Goal: Task Accomplishment & Management: Manage account settings

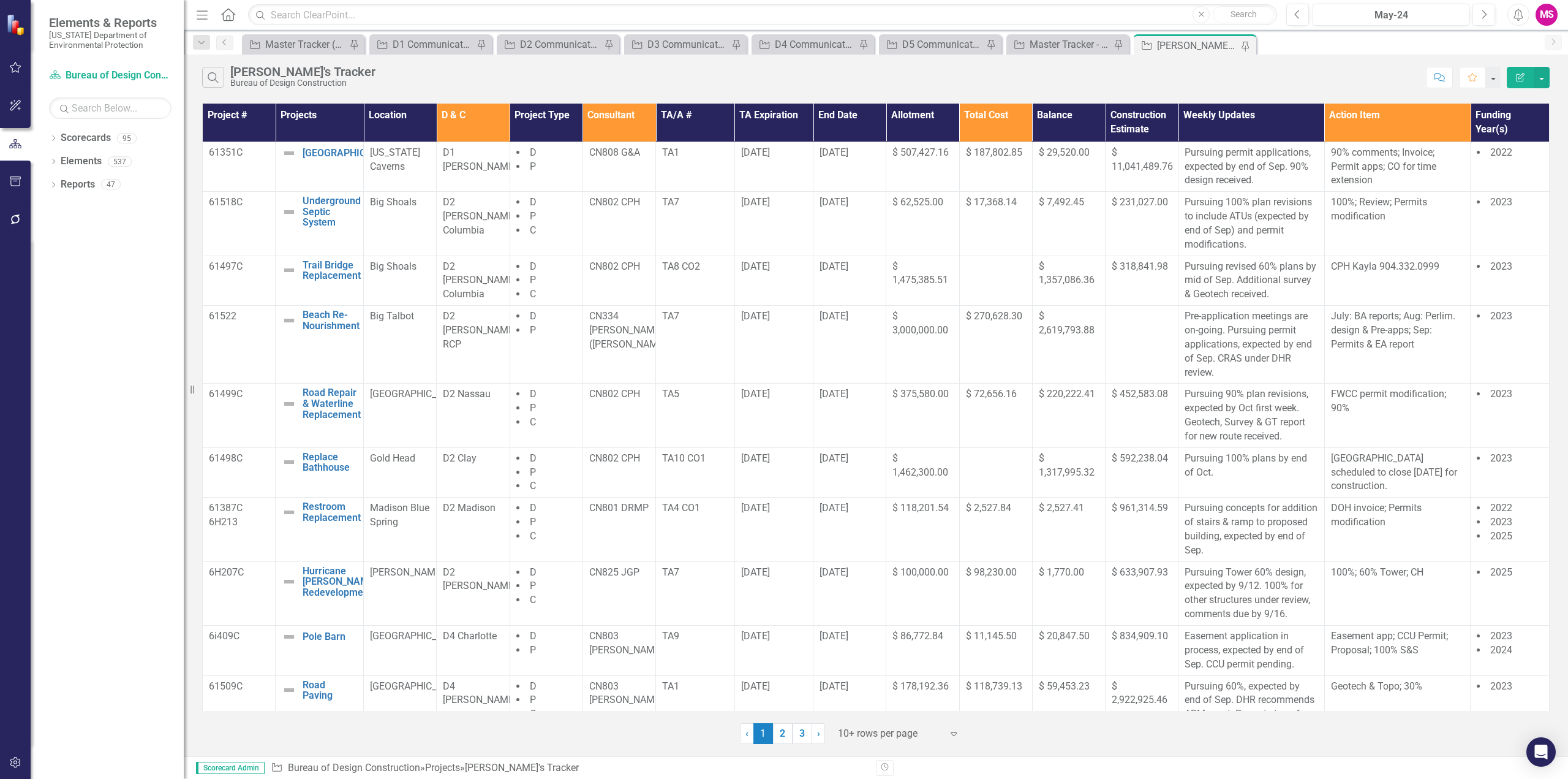
click at [197, 12] on icon "Menu" at bounding box center [202, 14] width 16 height 13
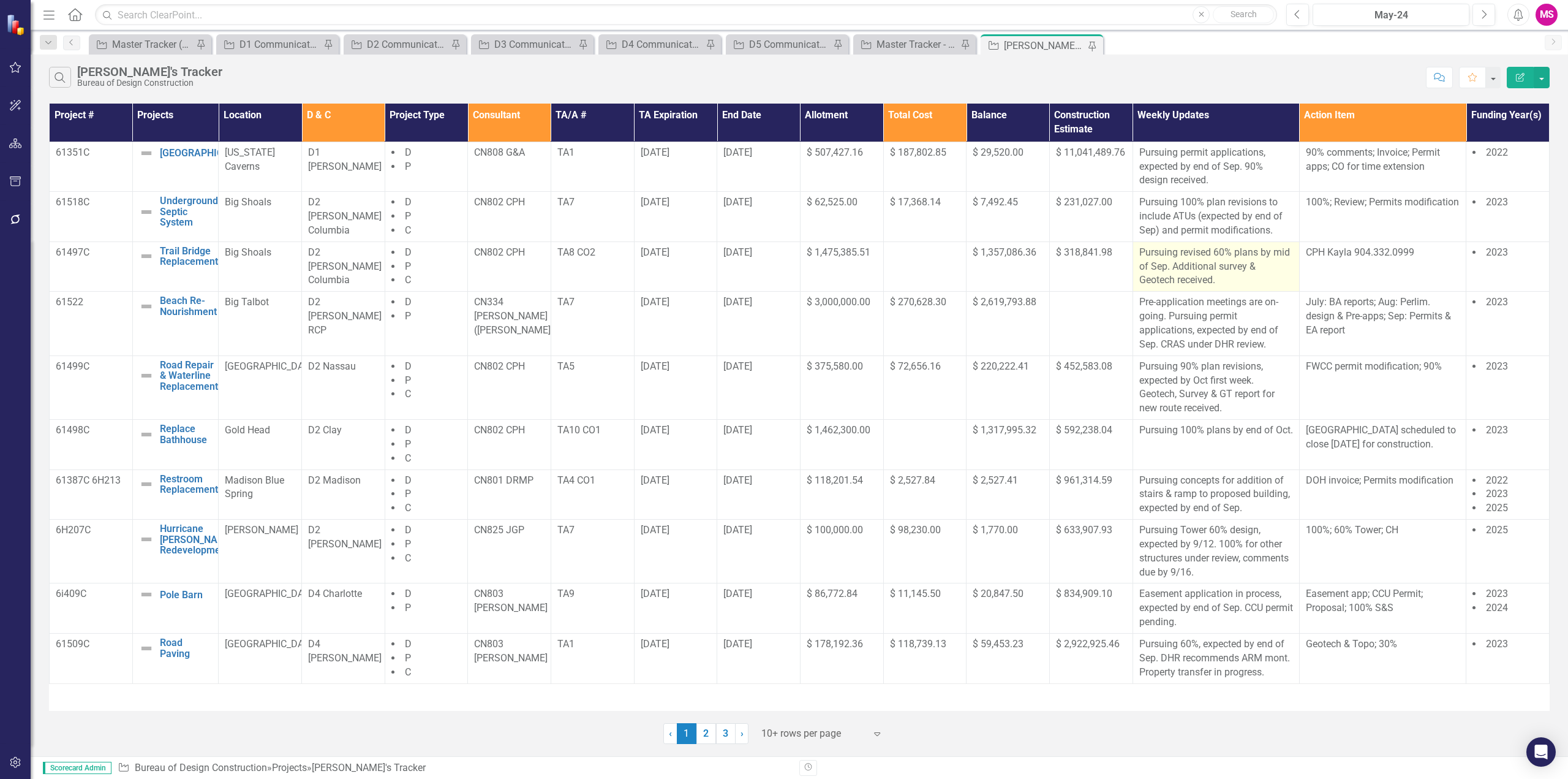
click at [1233, 265] on p "Pursuing revised 60% plans by mid of Sep. Additional survey & Geotech received." at bounding box center [1216, 267] width 154 height 42
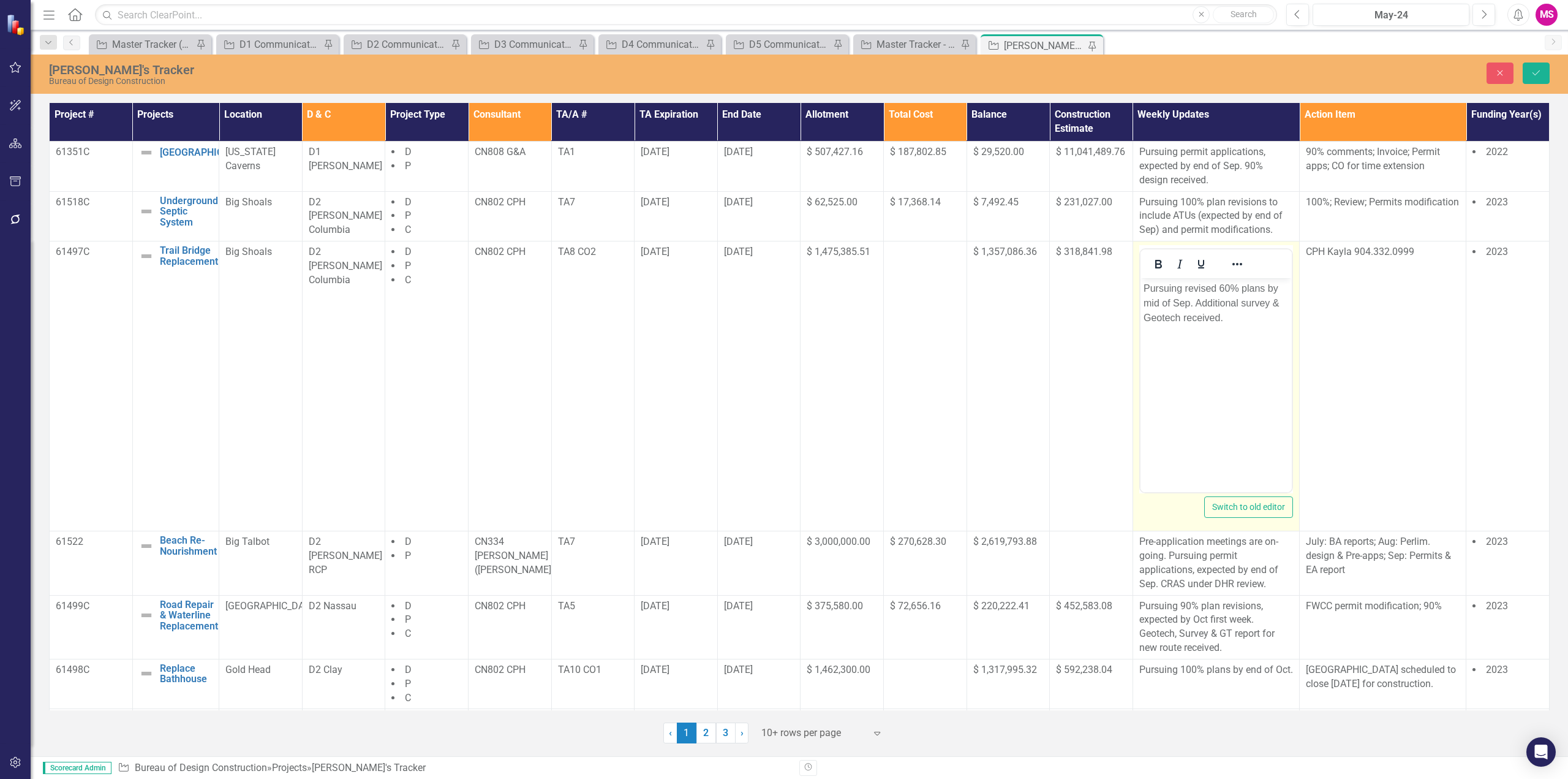
click at [1218, 290] on p "Pursuing revised 60% plans by mid of Sep. Additional survey & Geotech received." at bounding box center [1215, 303] width 145 height 44
drag, startPoint x: 1193, startPoint y: 289, endPoint x: 1205, endPoint y: 286, distance: 12.4
click at [1205, 286] on p "100% plans by mid of Sep. Additional survey & Geotech received." at bounding box center [1215, 303] width 145 height 44
drag, startPoint x: 1189, startPoint y: 328, endPoint x: 1146, endPoint y: 316, distance: 44.6
click at [1146, 316] on p "100% plans under review, comments due by 9/19. Additional survey & Geotech rece…" at bounding box center [1215, 311] width 145 height 59
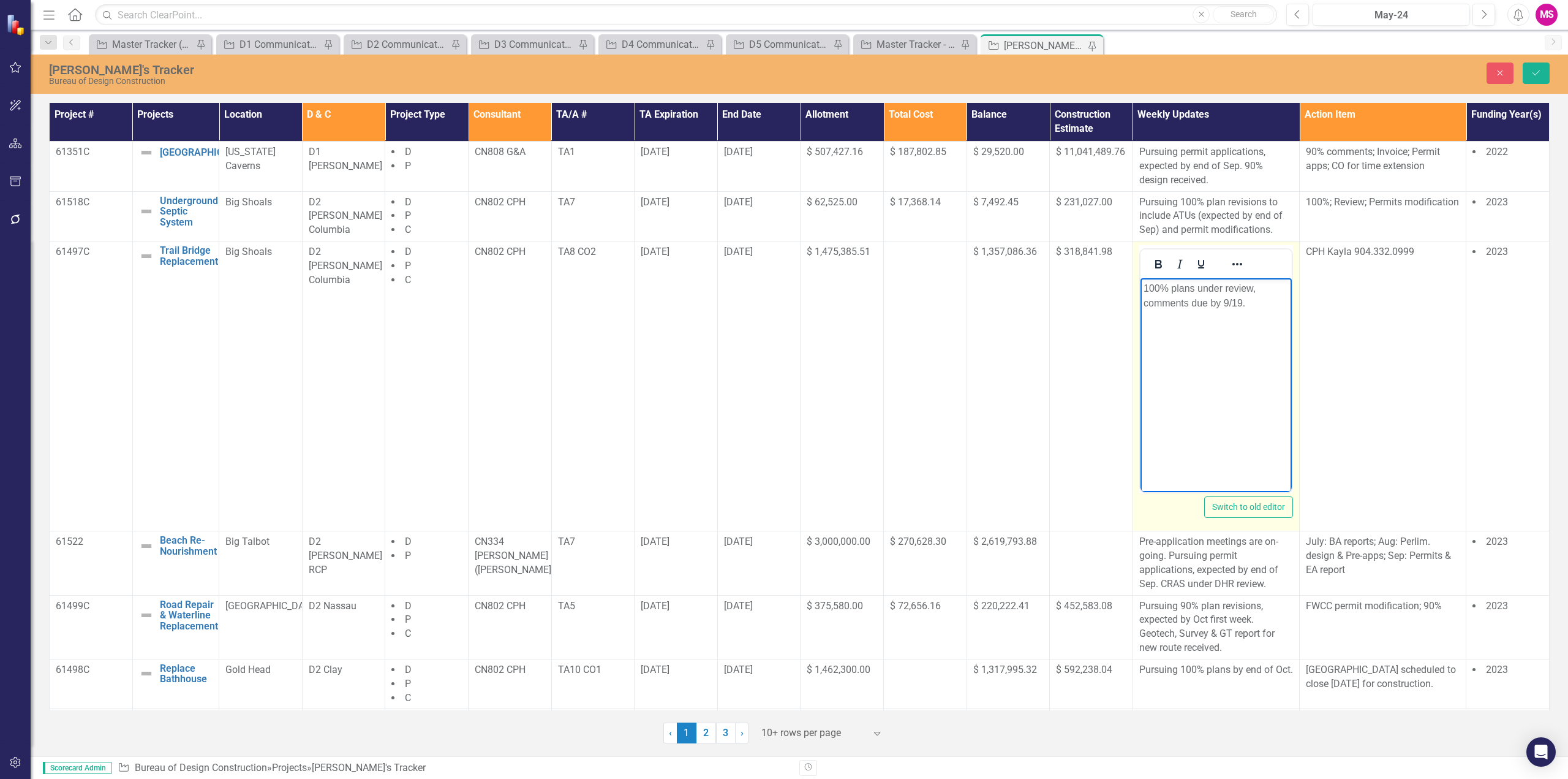
click at [1262, 324] on body "100% plans under review, comments due by 9/19." at bounding box center [1215, 370] width 151 height 184
click at [1537, 68] on icon "Save" at bounding box center [1536, 73] width 11 height 9
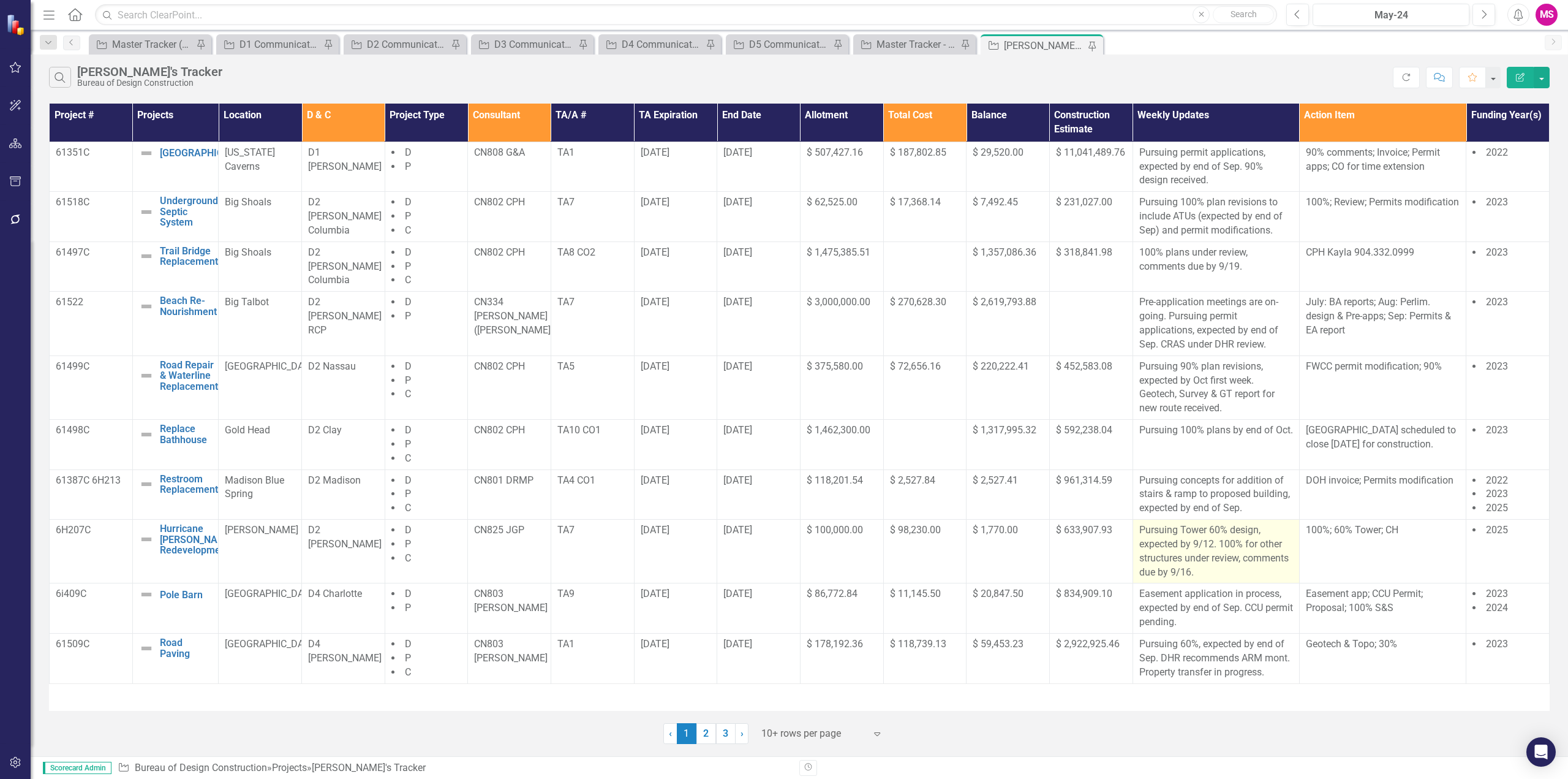
click at [1188, 570] on p "Pursuing Tower 60% design, expected by 9/12. 100% for other structures under re…" at bounding box center [1216, 551] width 154 height 56
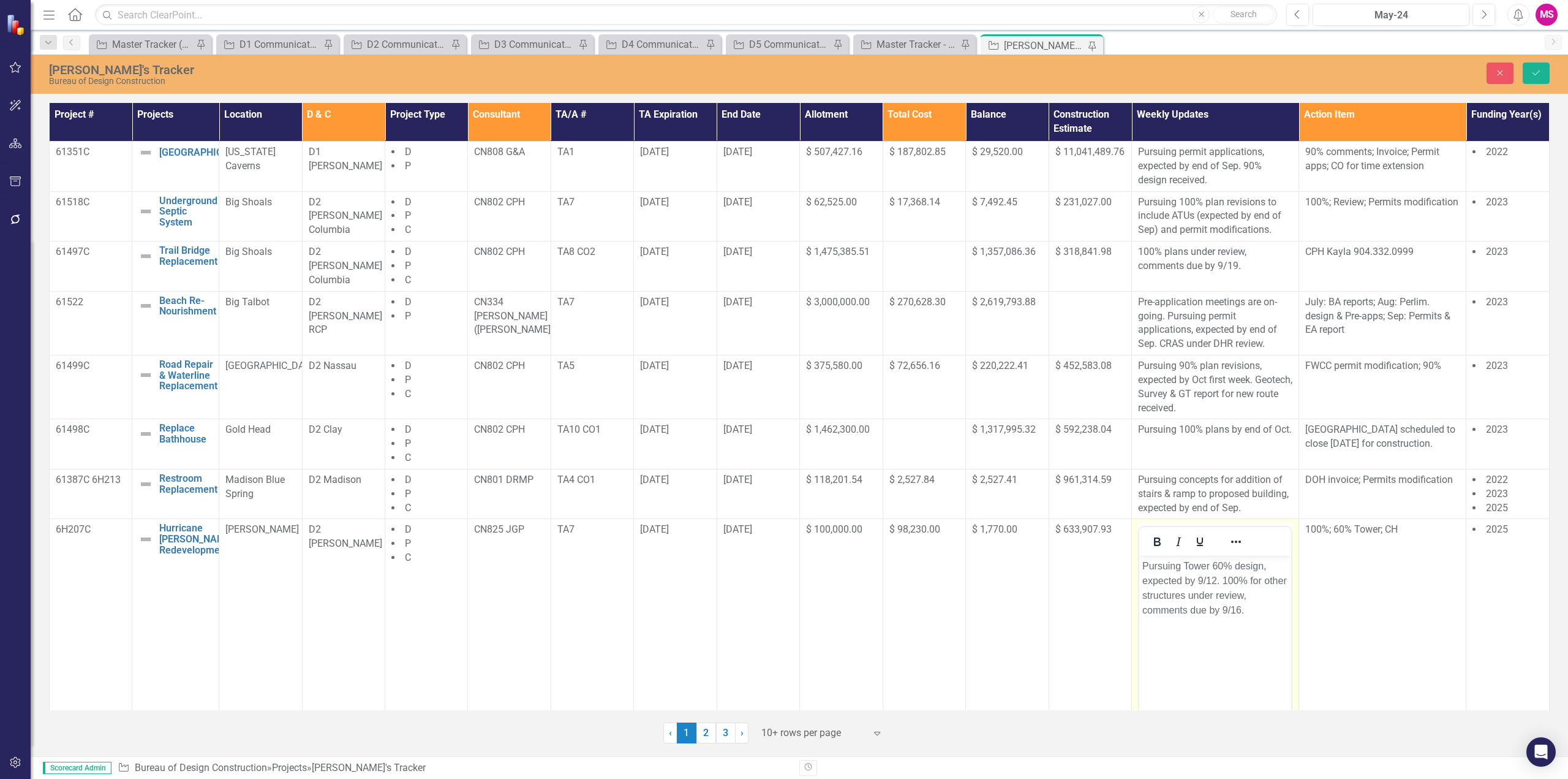
drag, startPoint x: 1236, startPoint y: 610, endPoint x: 1279, endPoint y: 605, distance: 43.3
click at [1236, 609] on p "Pursuing Tower 60% design, expected by 9/12. 100% for other structures under re…" at bounding box center [1215, 588] width 146 height 59
click at [1541, 70] on icon "Save" at bounding box center [1536, 73] width 11 height 9
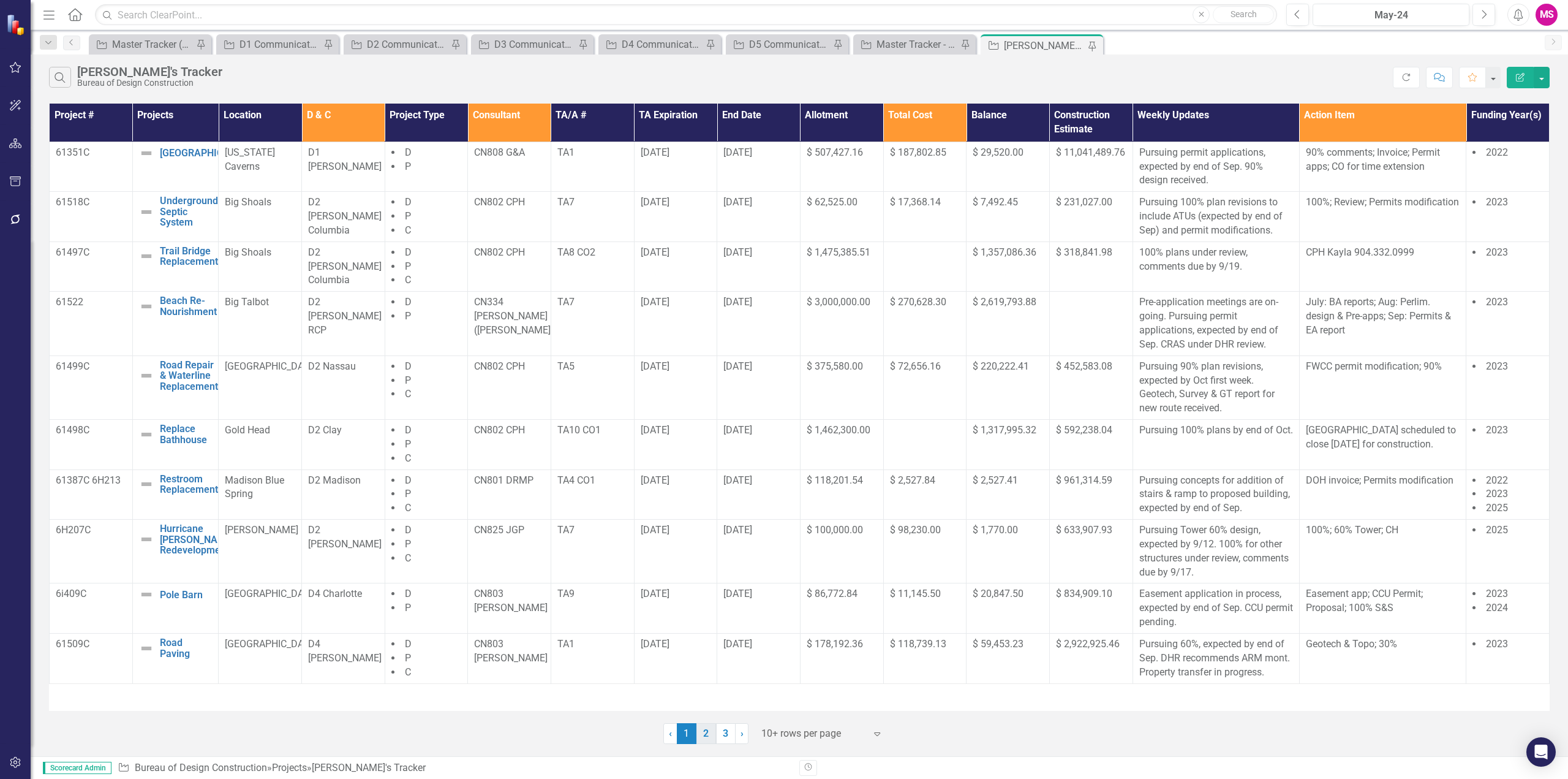
click at [711, 738] on link "2" at bounding box center [706, 733] width 19 height 21
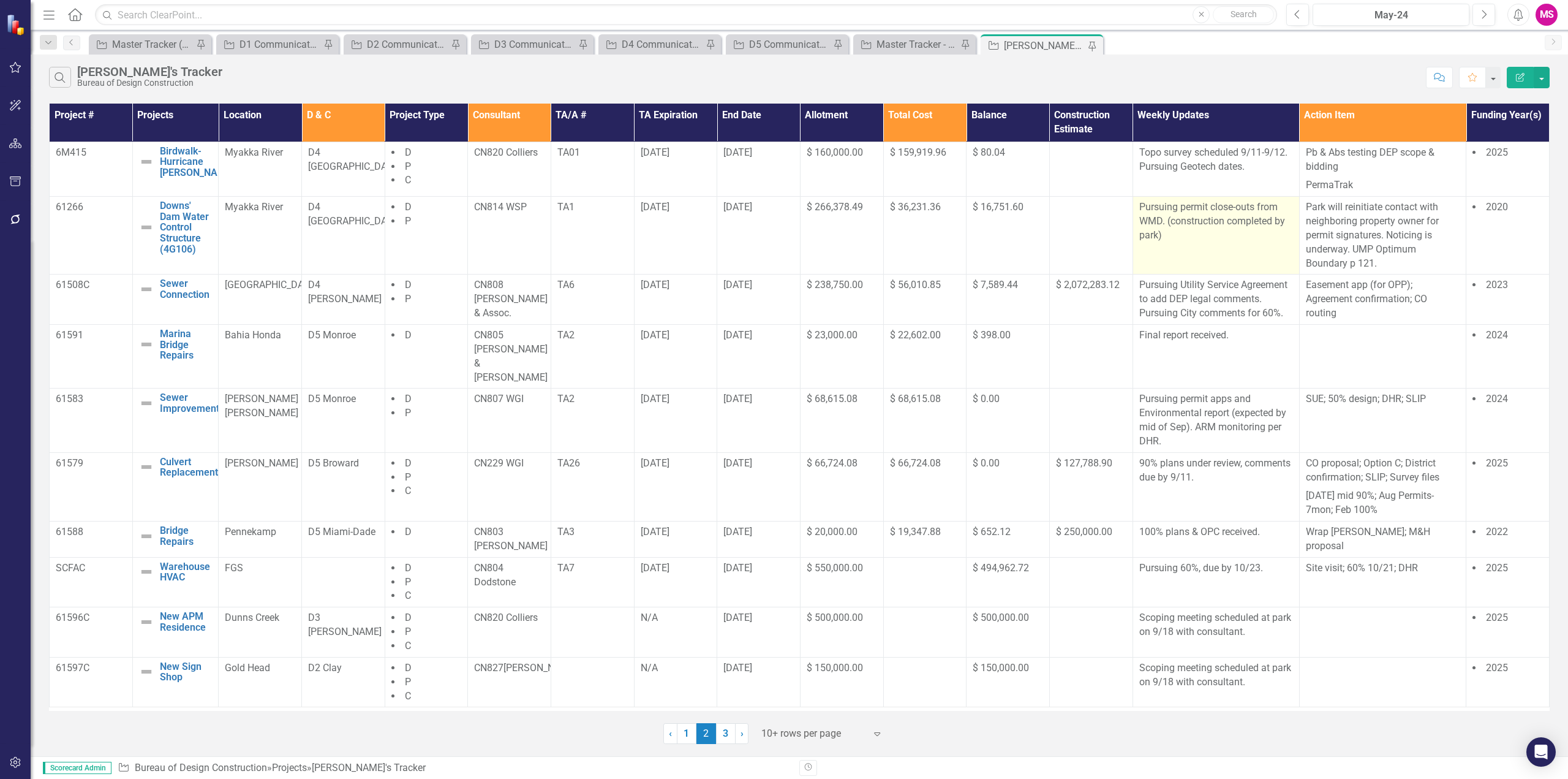
click at [1173, 207] on p "Pursuing permit close-outs from WMD. (construction completed by park)" at bounding box center [1216, 222] width 154 height 42
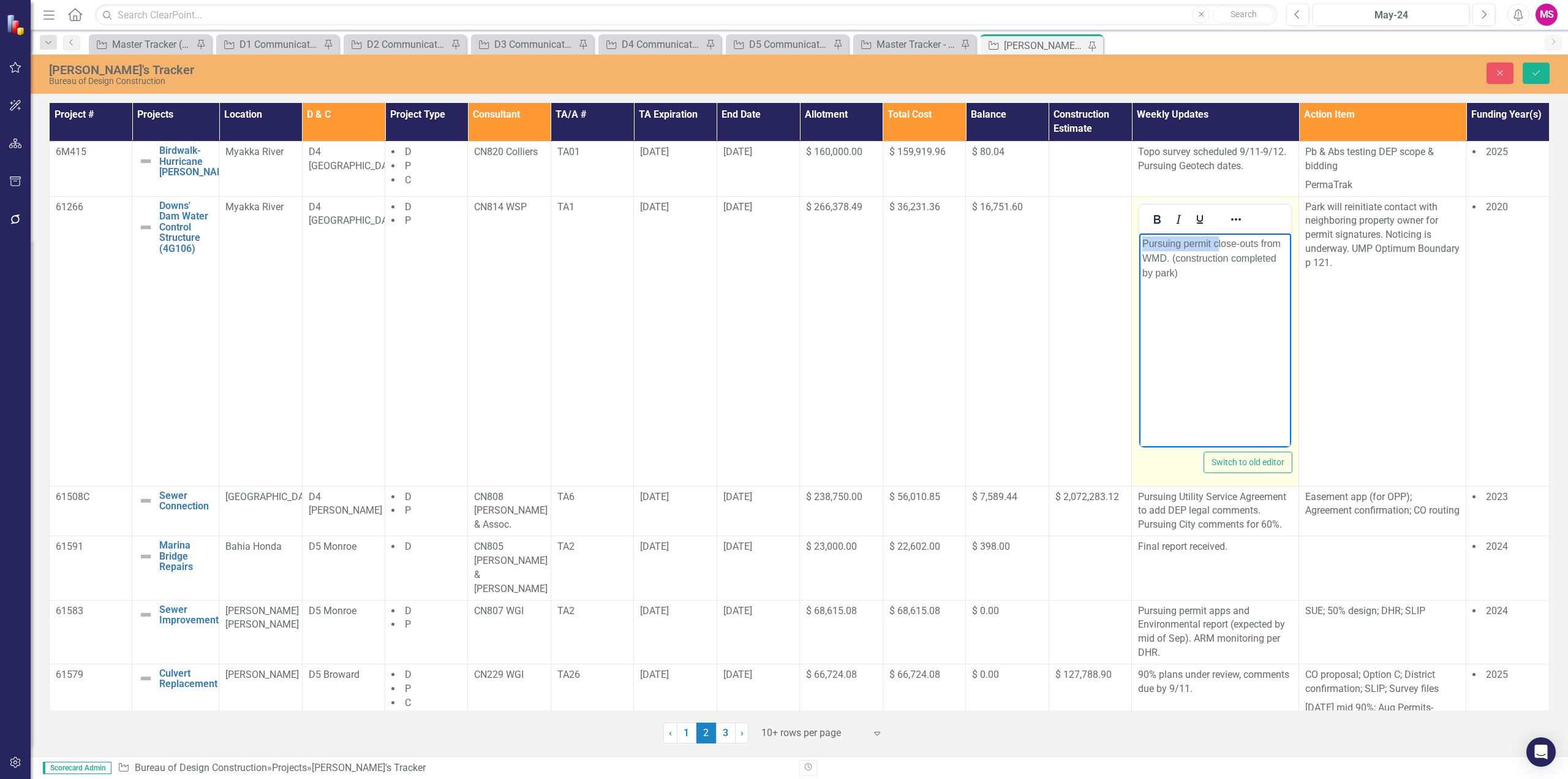
drag, startPoint x: 1218, startPoint y: 245, endPoint x: 2267, endPoint y: 479, distance: 1074.8
click at [1139, 245] on html "Pursuing permit close-outs from WMD. (construction completed by park)" at bounding box center [1215, 324] width 152 height 184
drag, startPoint x: 1194, startPoint y: 245, endPoint x: 1239, endPoint y: 237, distance: 45.7
click at [1239, 237] on p "Close-outs from WMD. (construction completed by park)" at bounding box center [1215, 250] width 145 height 29
drag, startPoint x: 1140, startPoint y: 243, endPoint x: 1148, endPoint y: 240, distance: 8.5
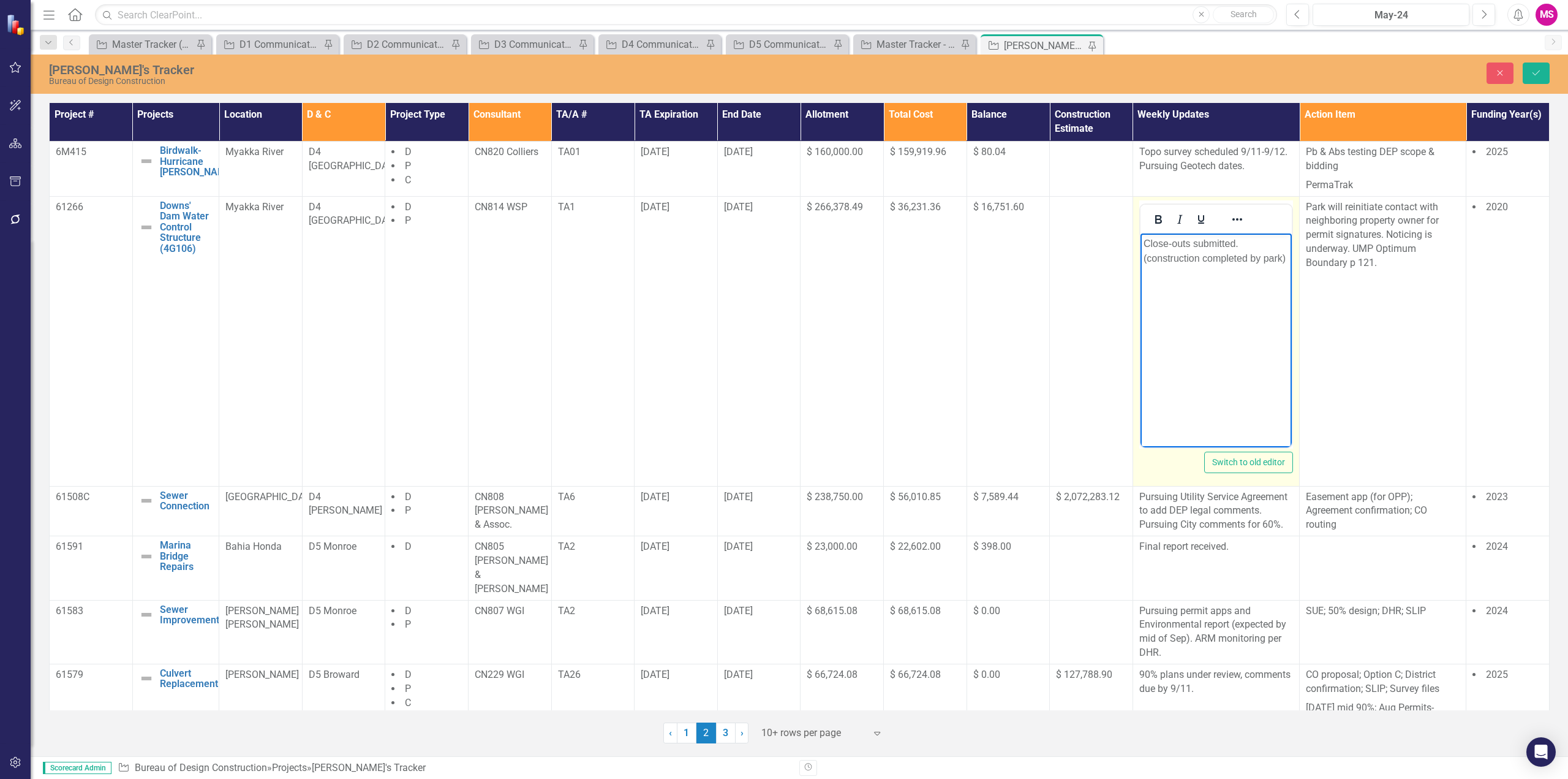
click at [1144, 241] on body "Close-outs submitted. (construction completed by park)" at bounding box center [1215, 324] width 151 height 184
click at [1545, 68] on button "Save" at bounding box center [1536, 73] width 27 height 21
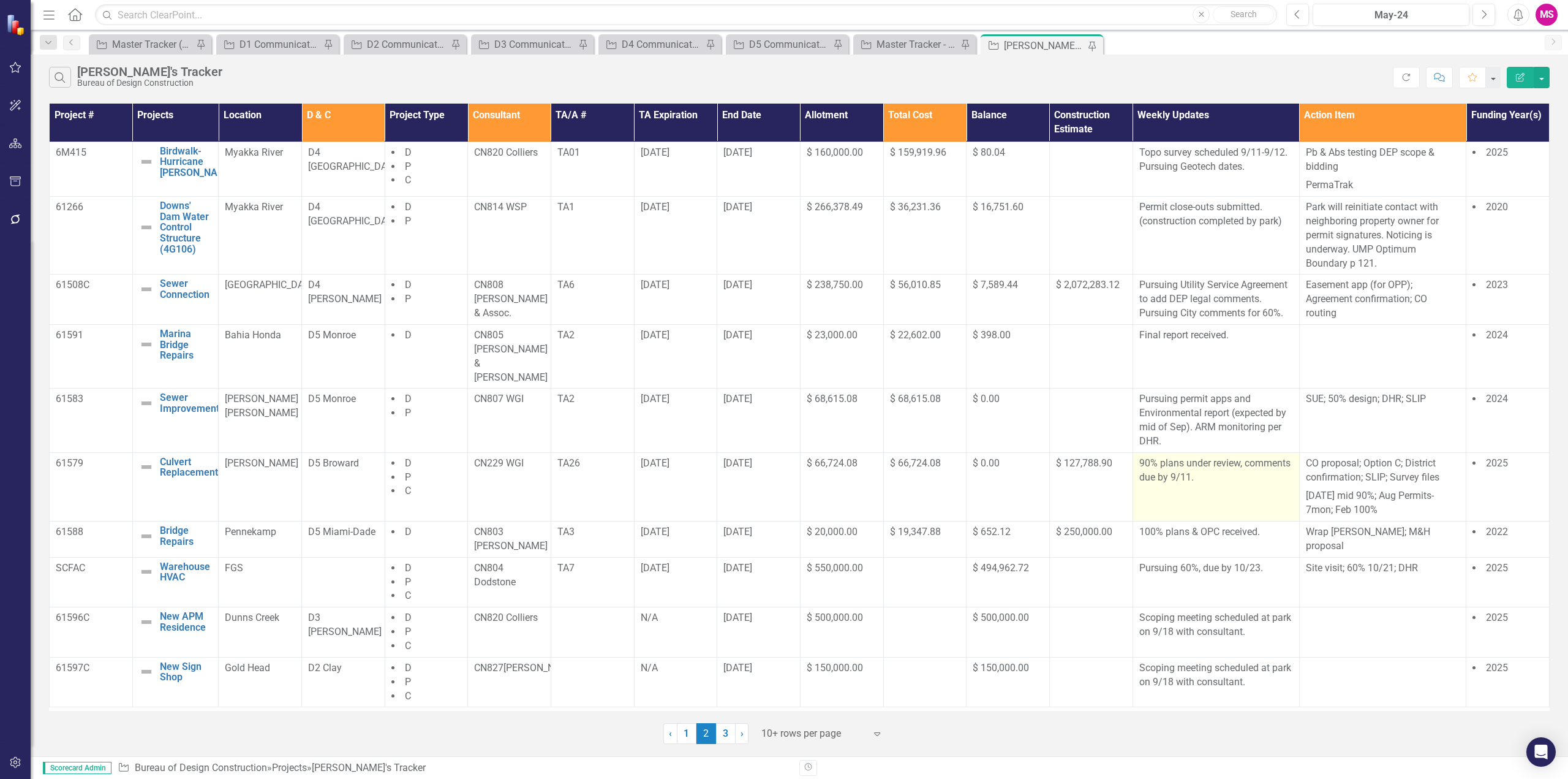
click at [1204, 456] on p "90% plans under review, comments due by 9/11." at bounding box center [1216, 470] width 154 height 28
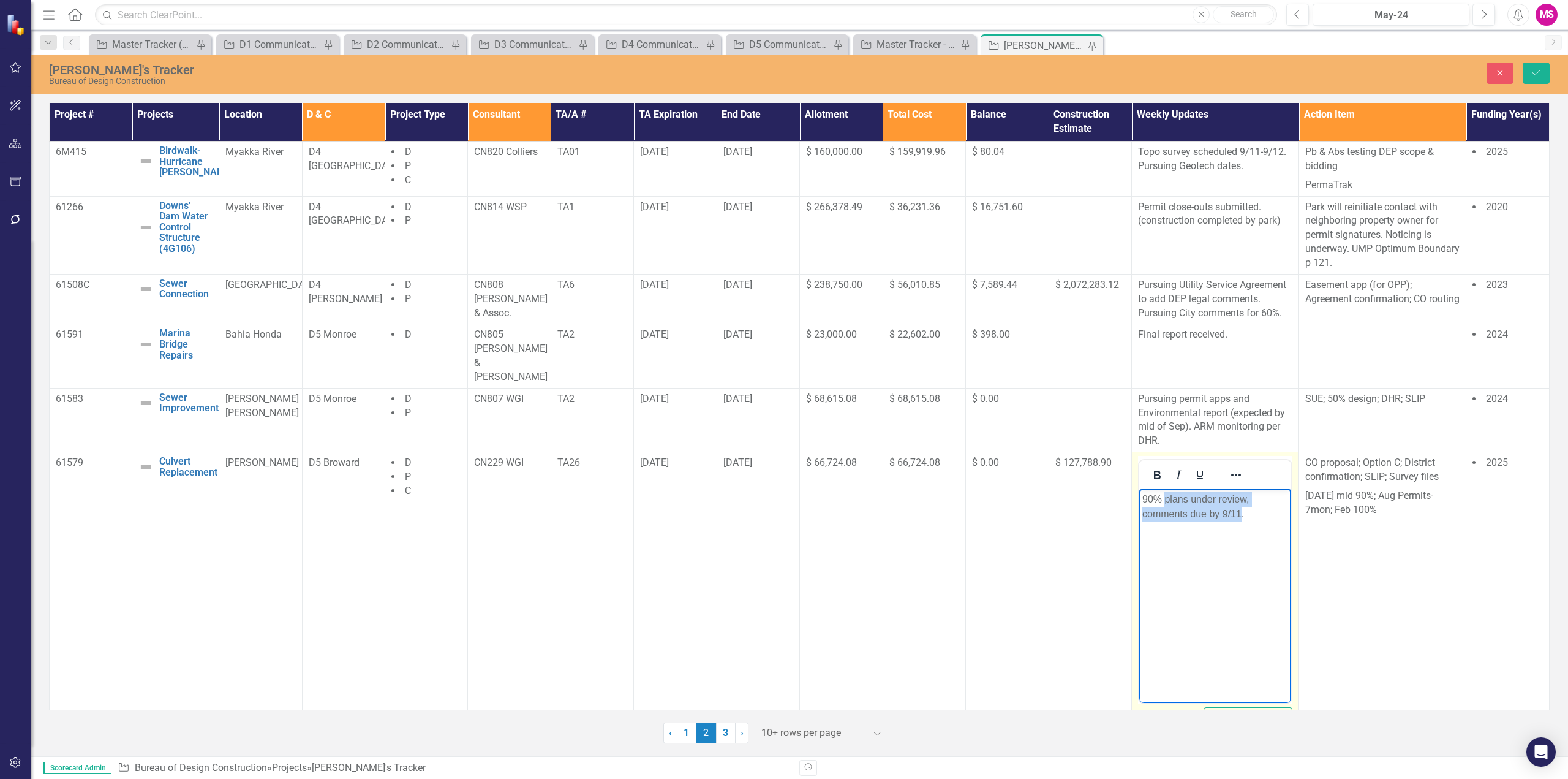
drag, startPoint x: 1167, startPoint y: 499, endPoint x: 1245, endPoint y: 509, distance: 78.6
click at [1241, 511] on p "90% plans under review, comments due by 9/11." at bounding box center [1215, 506] width 146 height 29
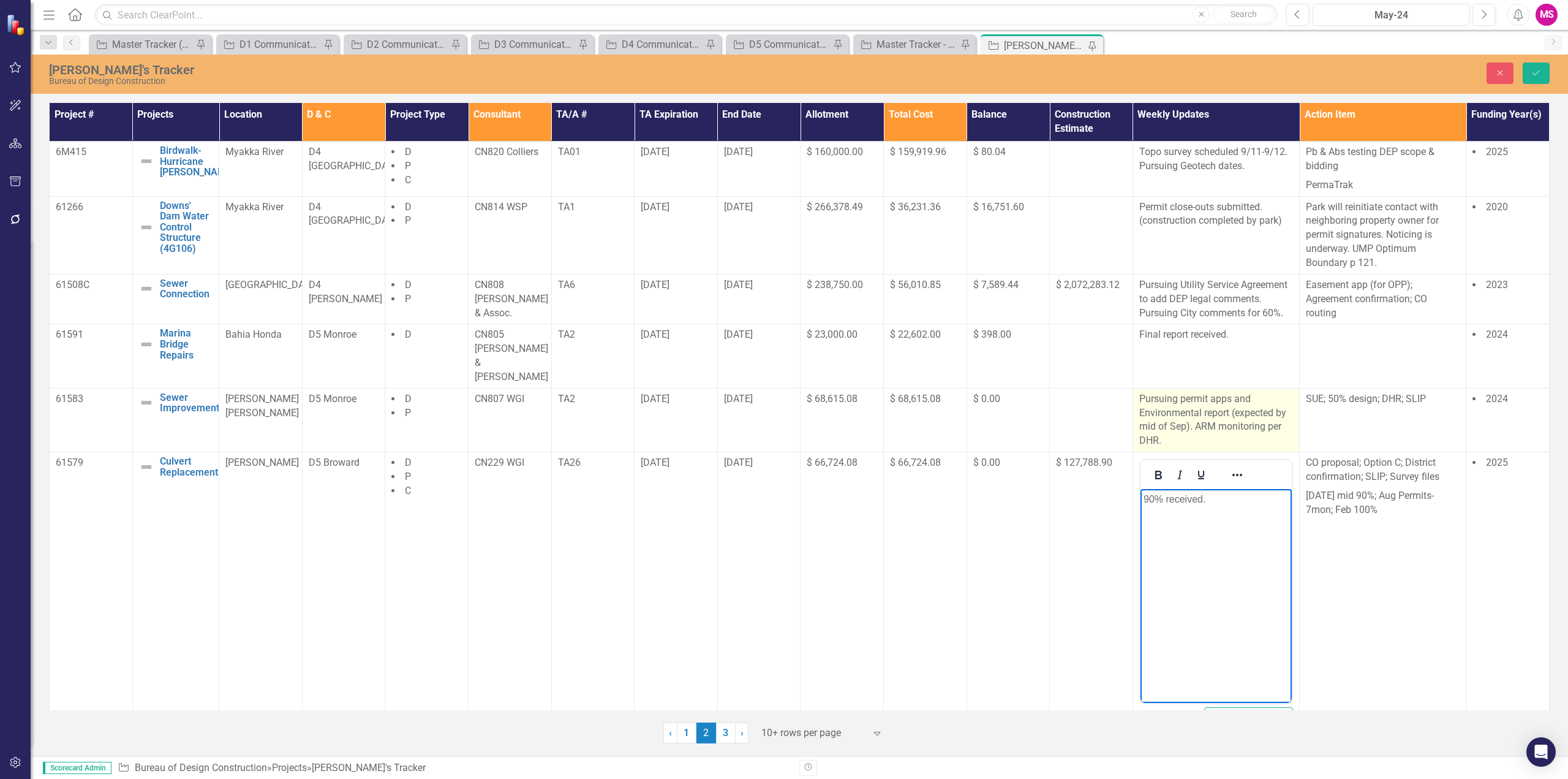
click at [1204, 399] on p "Pursuing permit apps and Environmental report (expected by mid of Sep). ARM mon…" at bounding box center [1216, 420] width 154 height 56
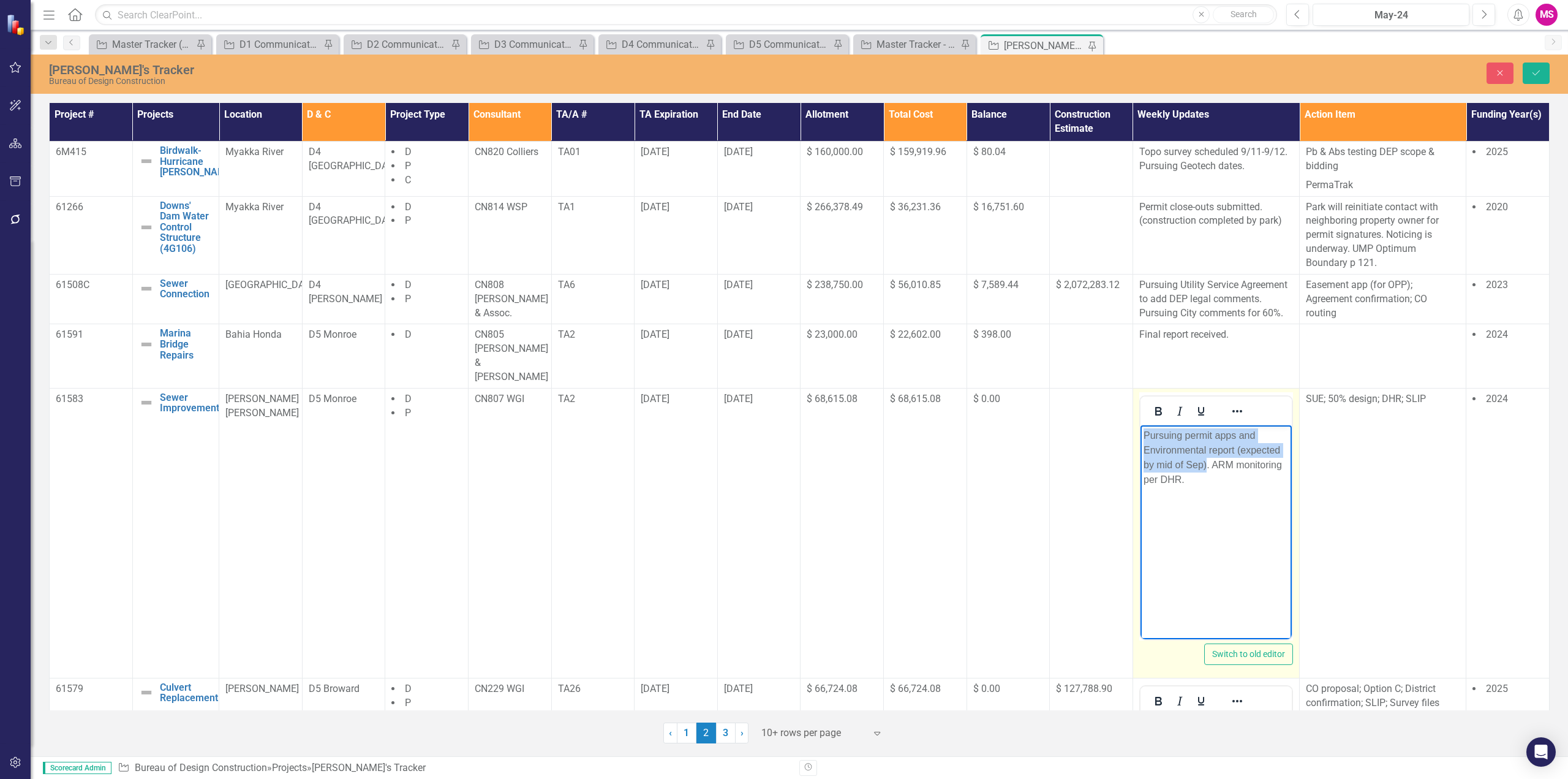
drag, startPoint x: 1208, startPoint y: 463, endPoint x: 2254, endPoint y: 821, distance: 1105.6
click at [1140, 425] on html "Pursuing permit apps and Environmental report (expected by mid of Sep). ARM mon…" at bounding box center [1215, 516] width 151 height 184
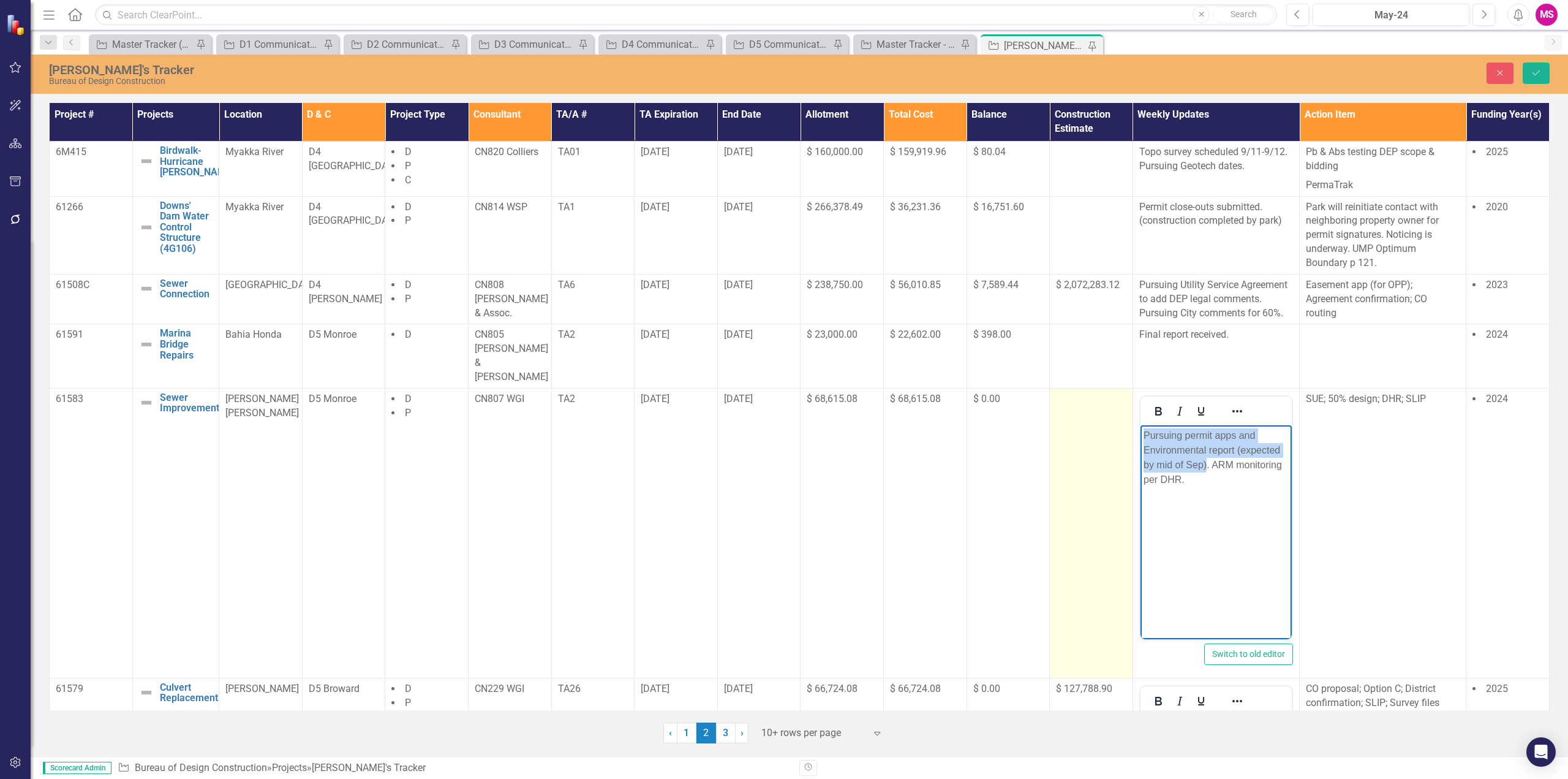
copy p "Pursuing permit apps and Environmental report (expected by mid of Sep)"
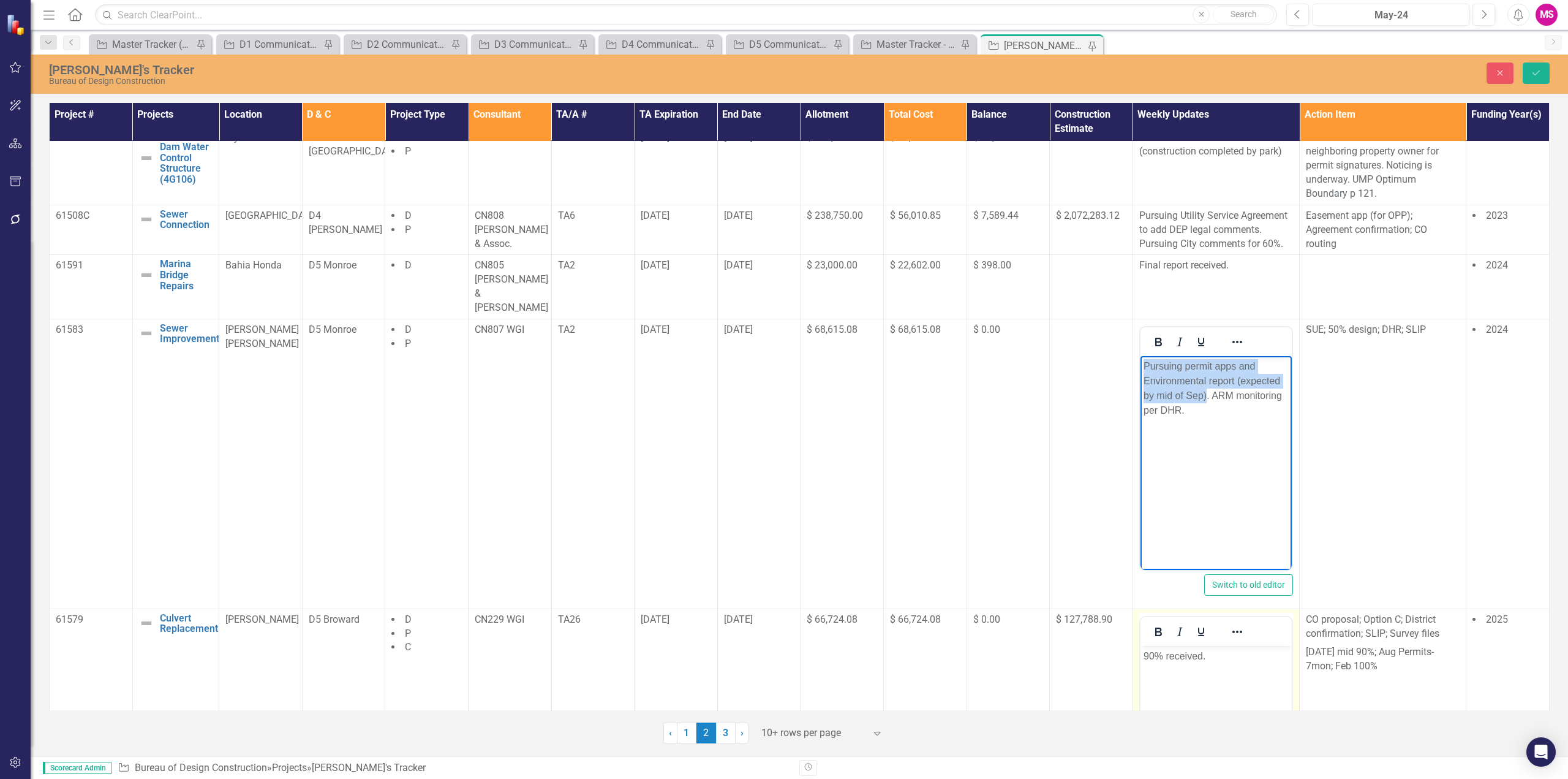
scroll to position [245, 0]
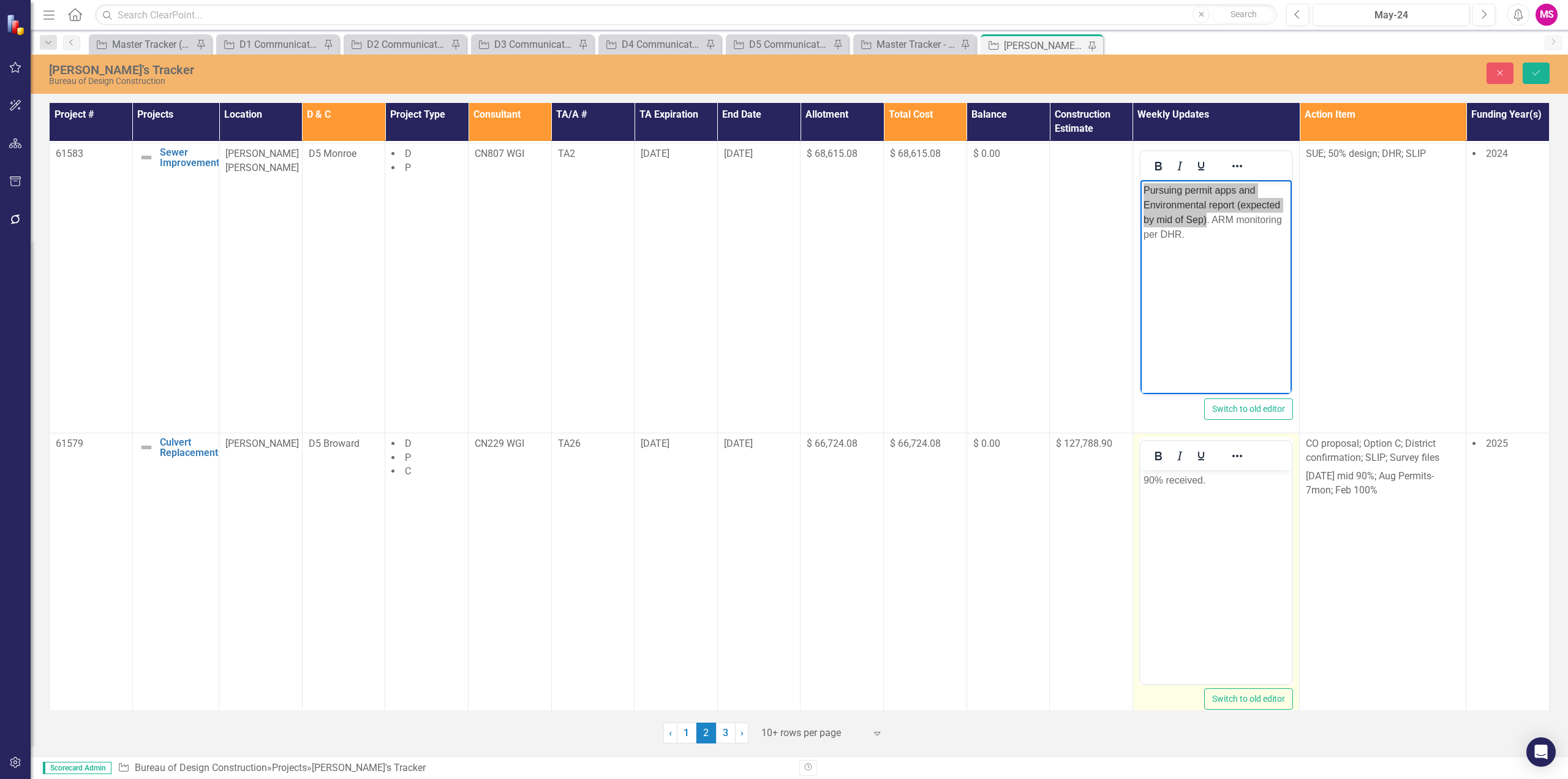
click at [1231, 483] on p "90% received." at bounding box center [1215, 480] width 145 height 15
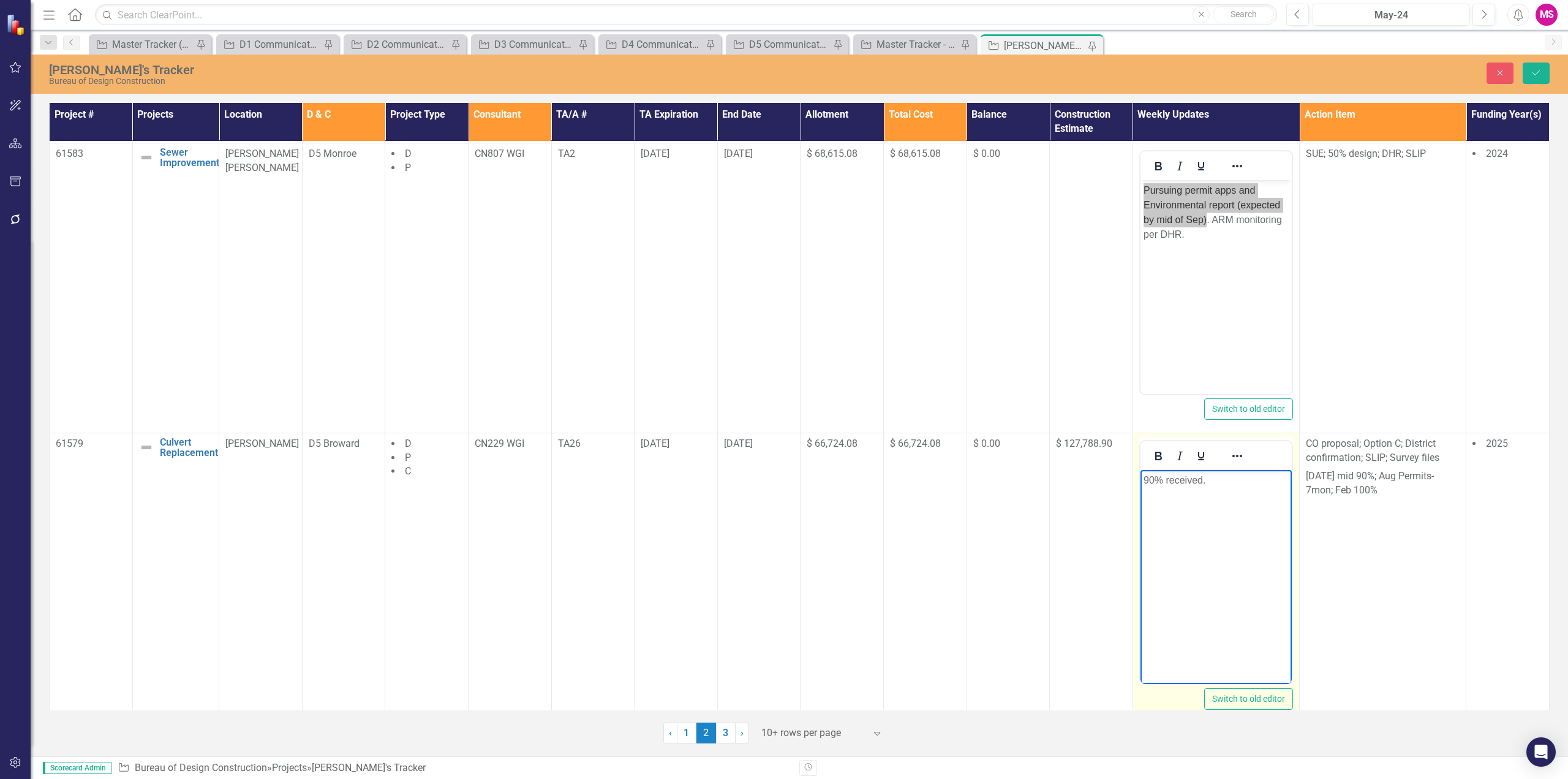
click at [1231, 483] on p "90% received." at bounding box center [1215, 480] width 145 height 15
click at [1233, 479] on p "90% received." at bounding box center [1215, 480] width 145 height 15
click at [1145, 477] on p "90% received." at bounding box center [1215, 480] width 145 height 15
click at [1532, 78] on button "Save" at bounding box center [1536, 73] width 27 height 21
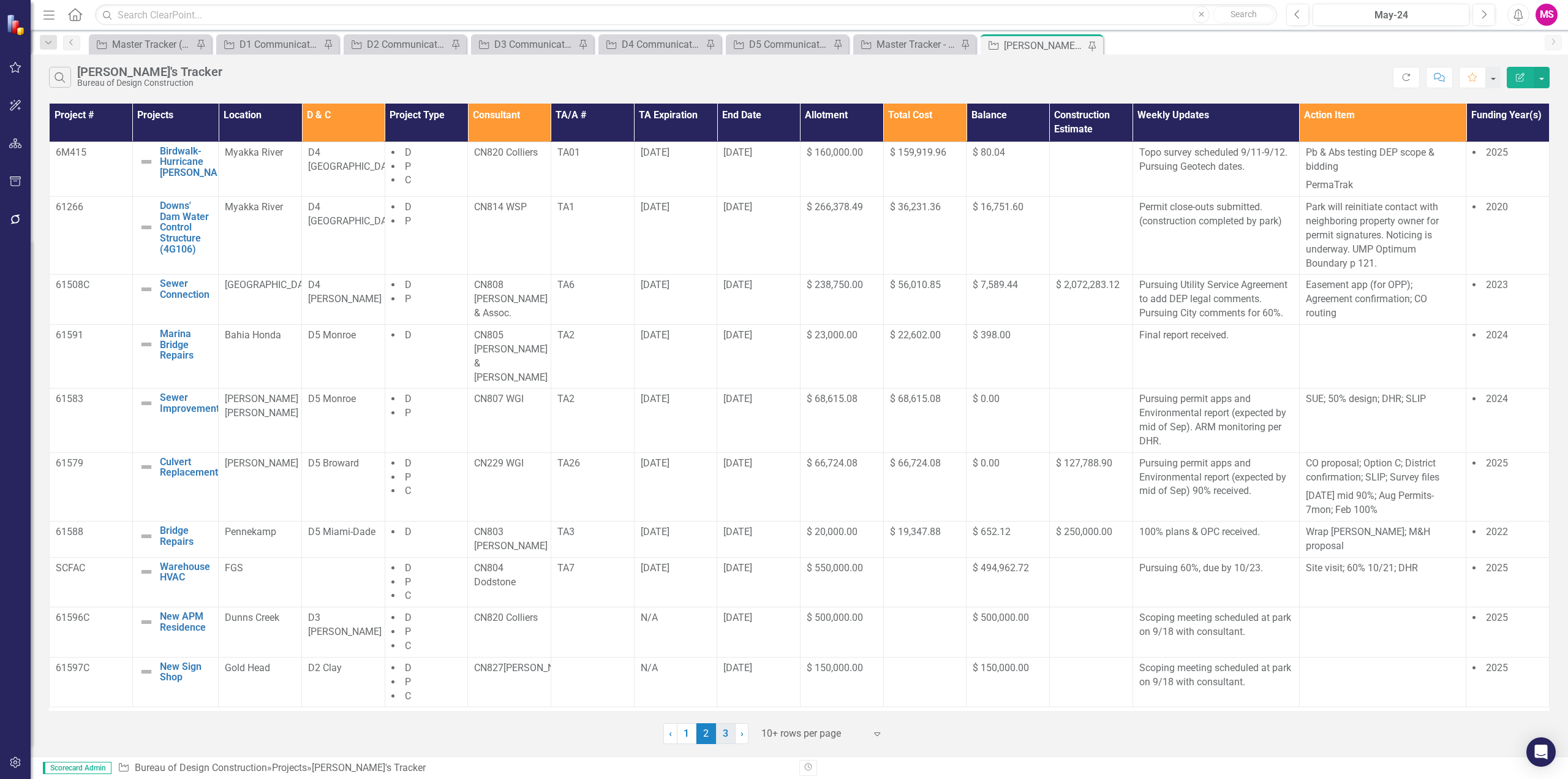
click at [725, 732] on link "3" at bounding box center [725, 733] width 19 height 21
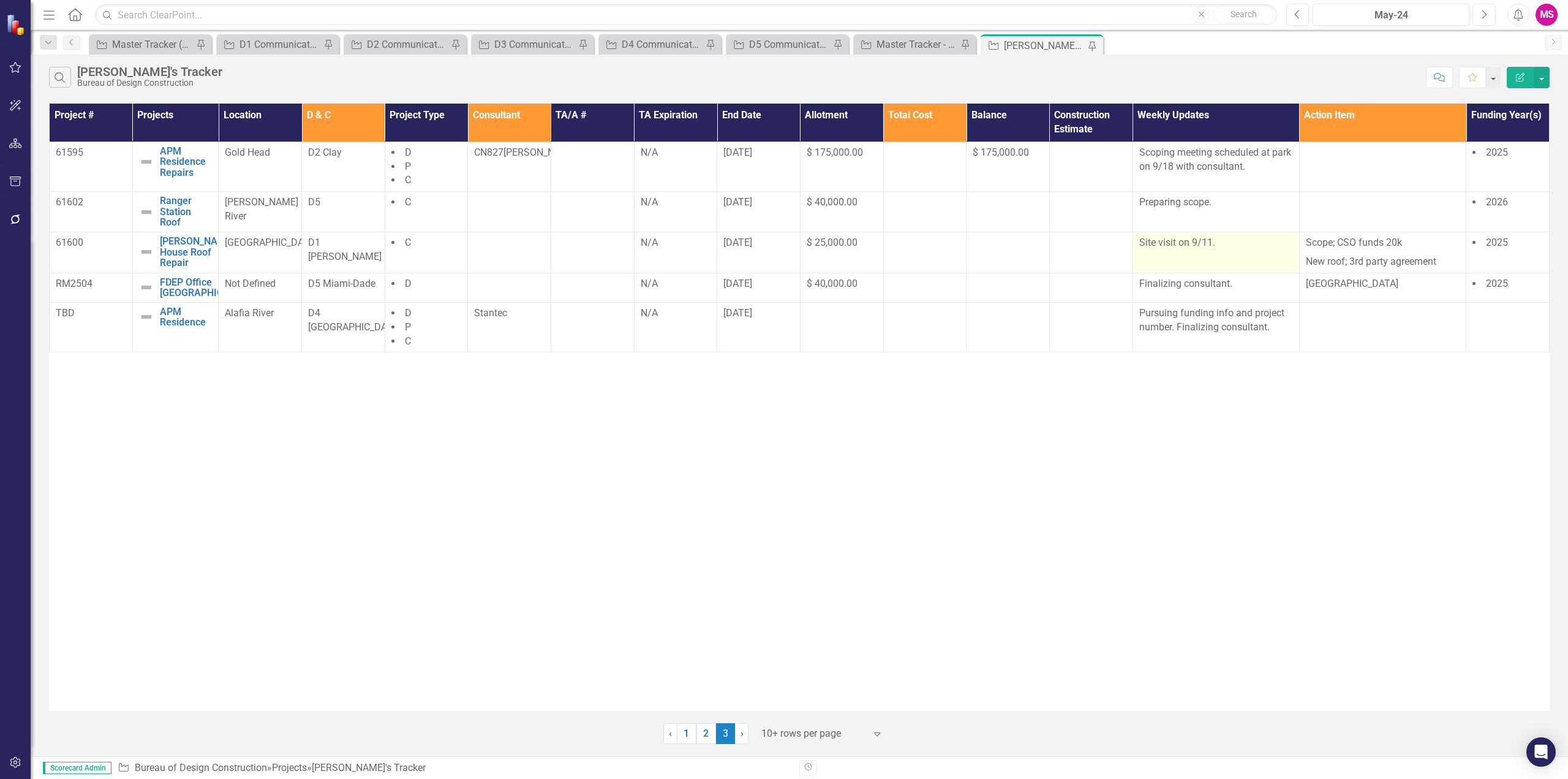
click at [1181, 251] on td "Site visit on 9/11." at bounding box center [1216, 253] width 167 height 41
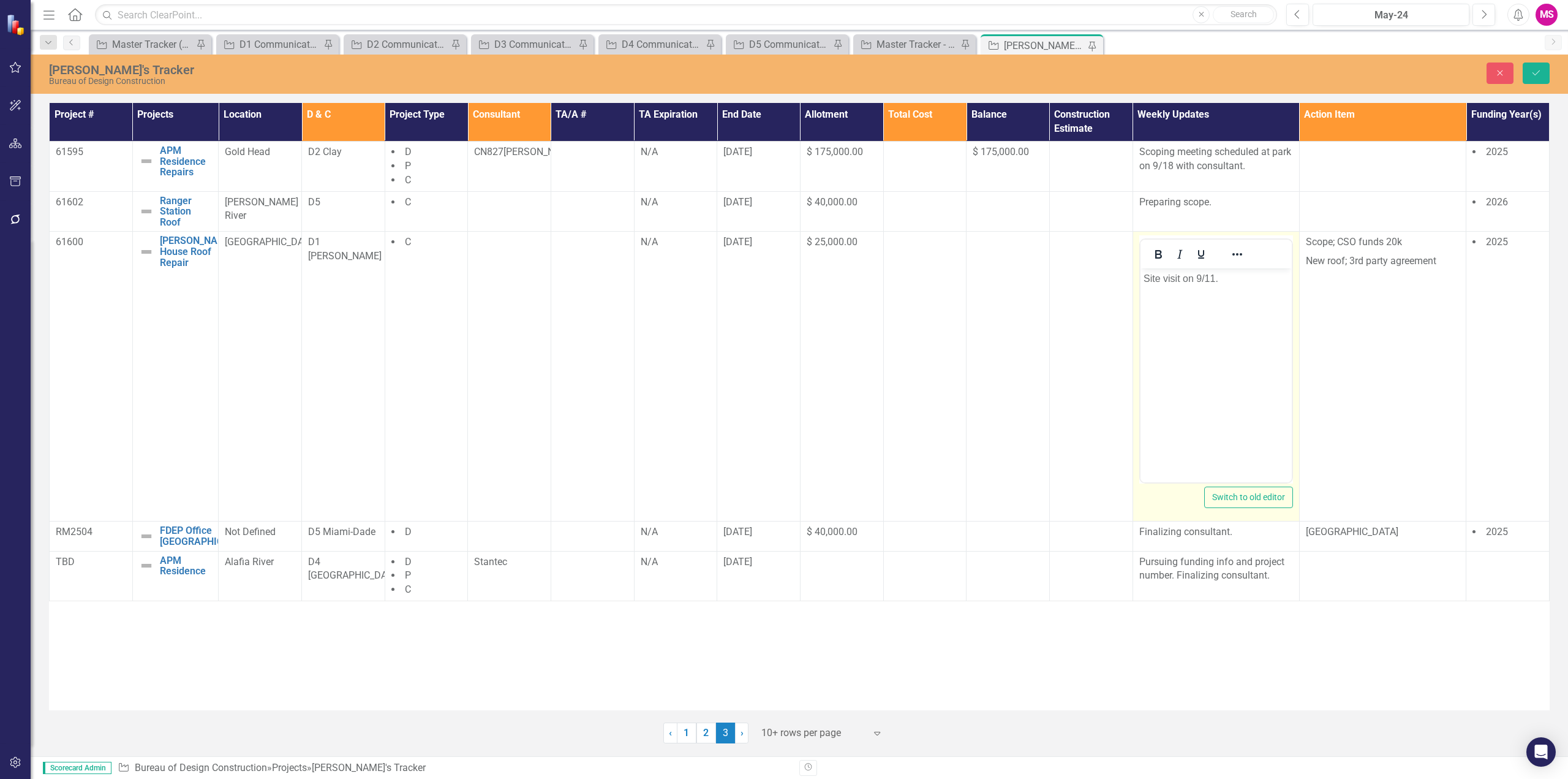
scroll to position [0, 0]
drag, startPoint x: 1213, startPoint y: 275, endPoint x: 1090, endPoint y: 290, distance: 123.9
click at [1140, 290] on html "Site visit on 9/11." at bounding box center [1215, 360] width 151 height 184
click at [1143, 276] on p "Site visit on 9/11." at bounding box center [1215, 279] width 145 height 15
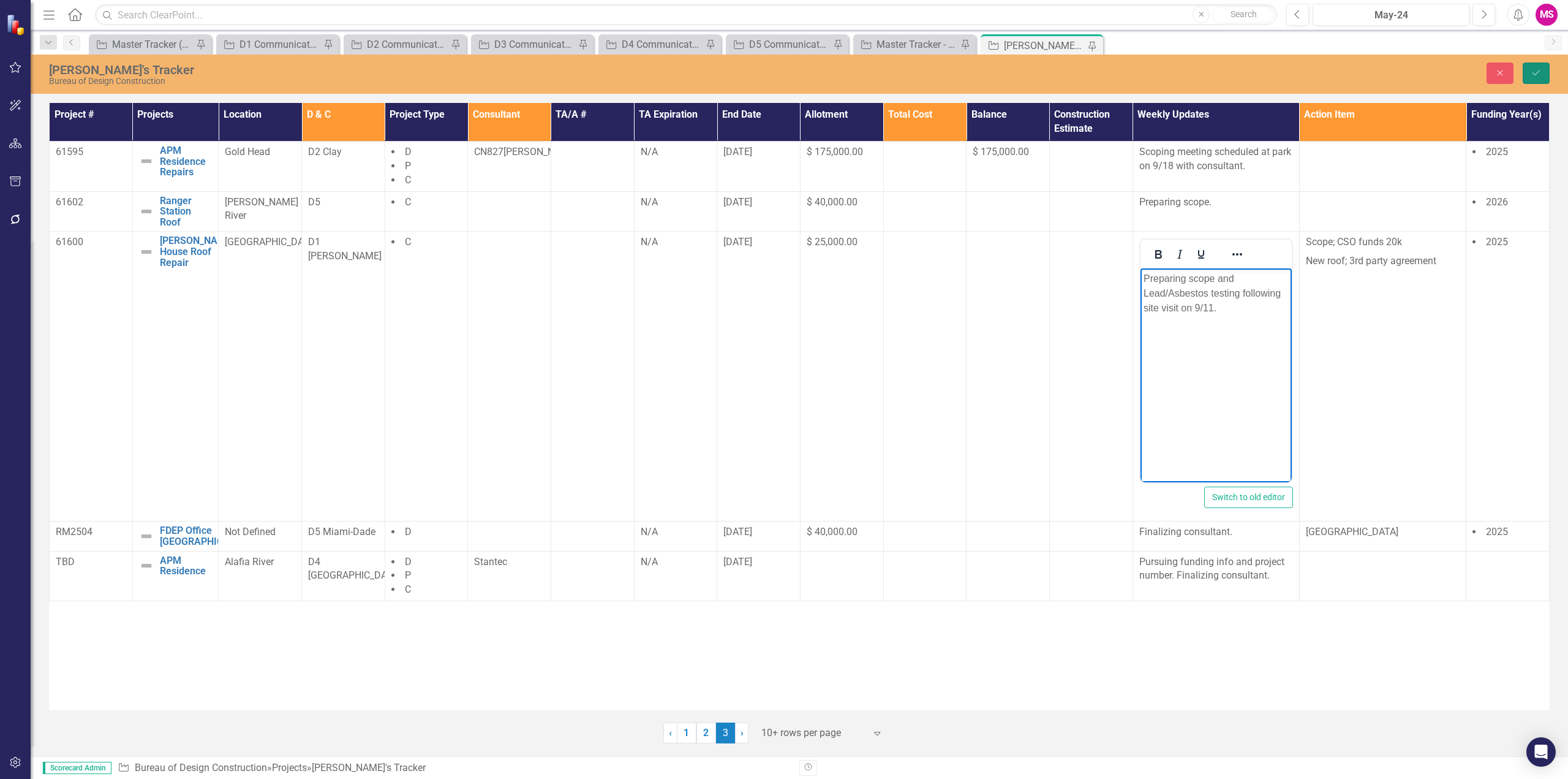
click at [1539, 75] on icon "Save" at bounding box center [1536, 73] width 11 height 9
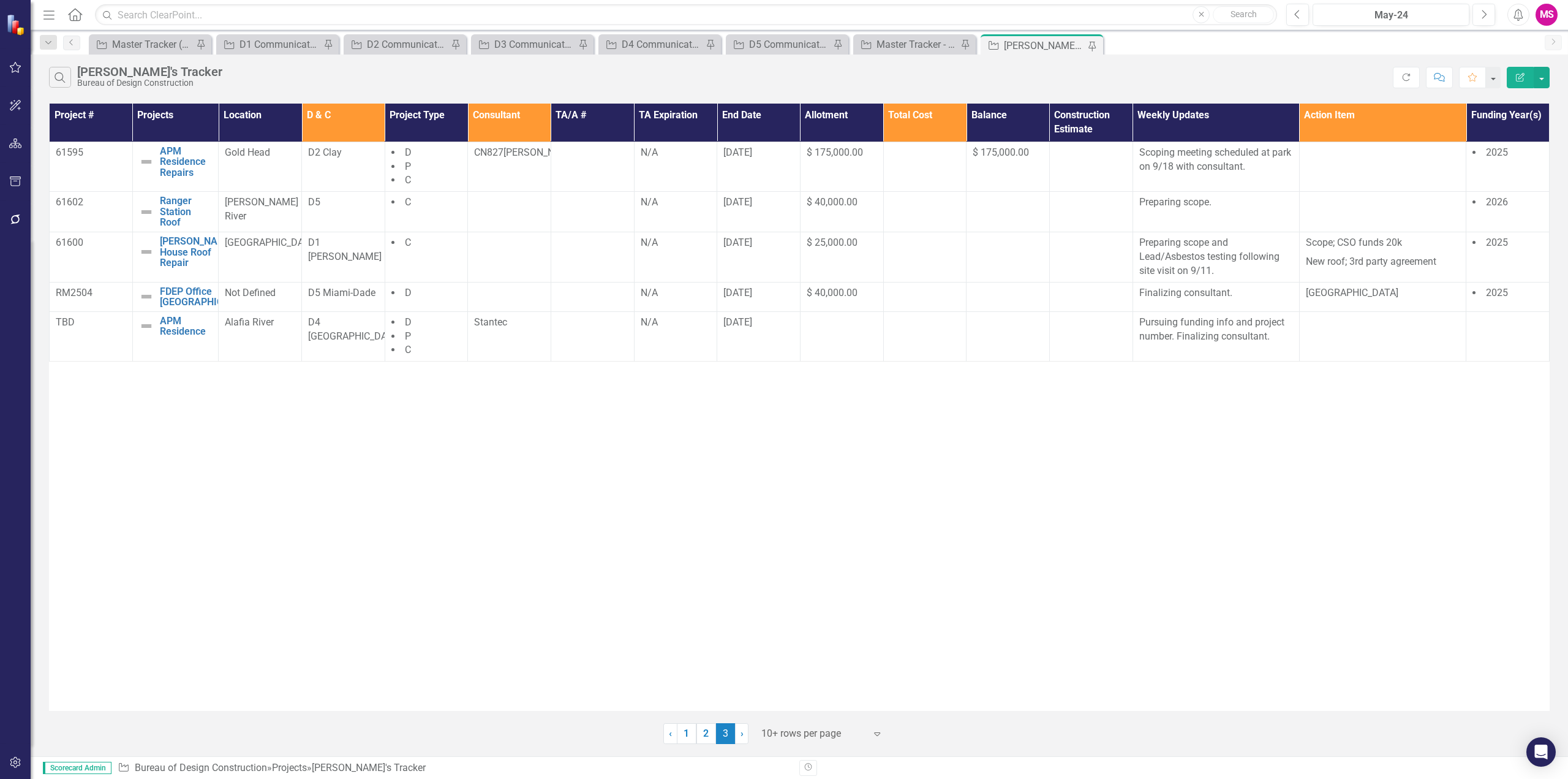
click at [1258, 542] on div "Project # Projects Location D & C Project Type Consultant TA/A # TA Expiration …" at bounding box center [799, 407] width 1501 height 607
